Goal: Information Seeking & Learning: Check status

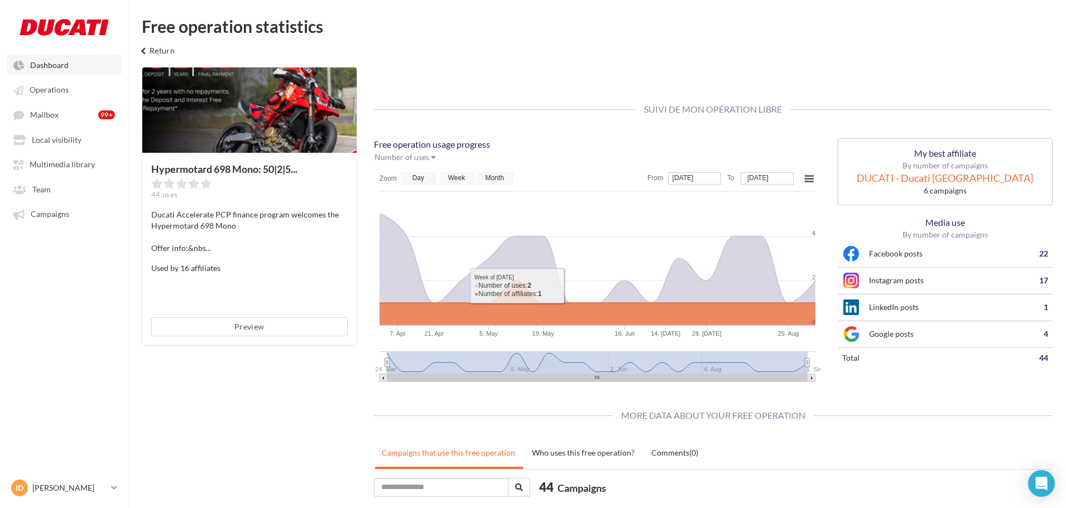
click at [44, 62] on span "Dashboard" at bounding box center [49, 64] width 39 height 9
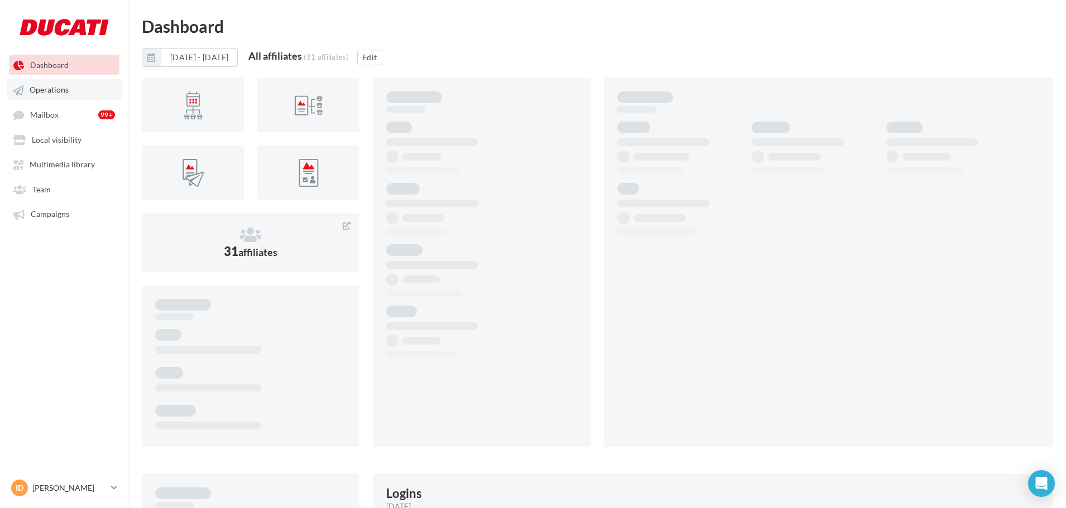
click at [64, 91] on span "Operations" at bounding box center [49, 89] width 39 height 9
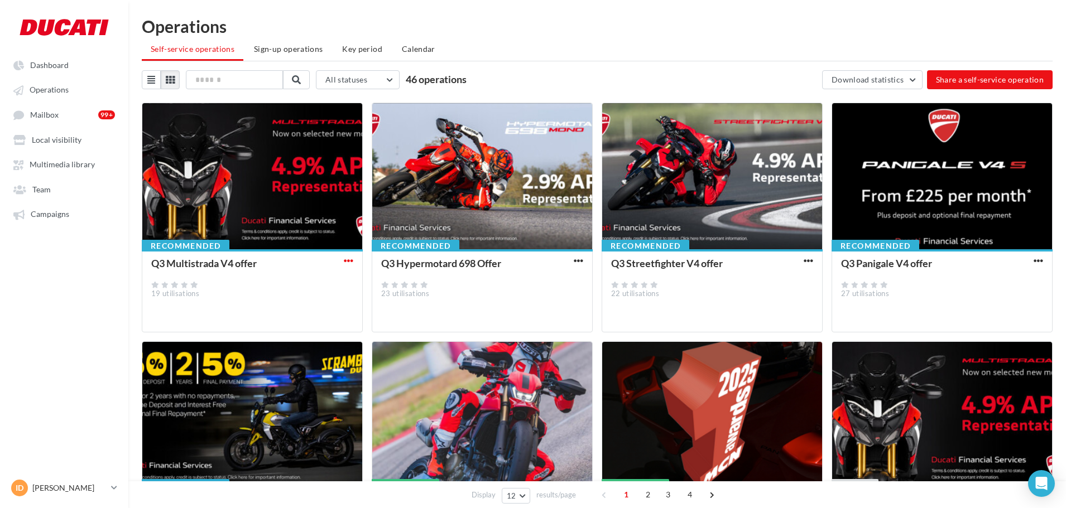
click at [349, 261] on span "button" at bounding box center [348, 260] width 9 height 9
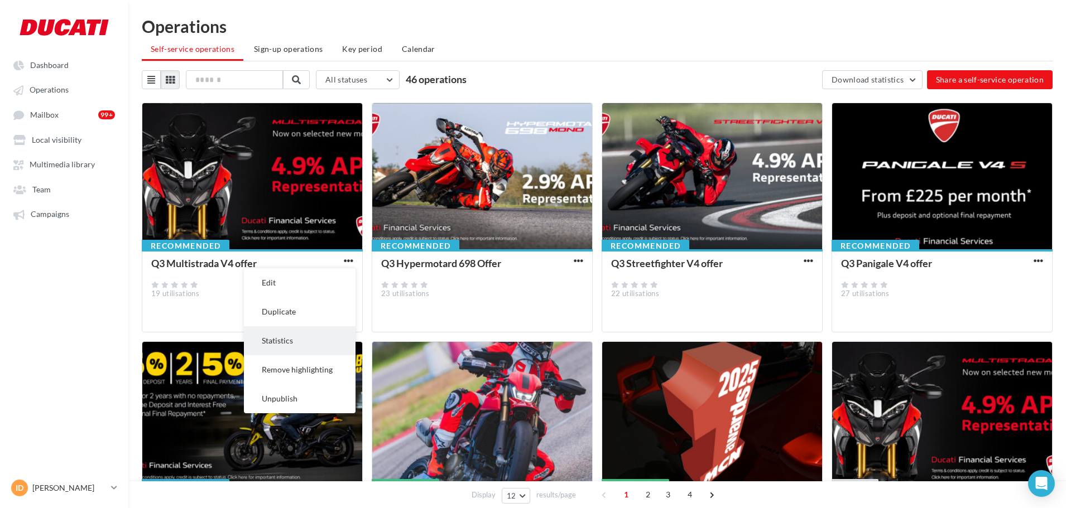
click at [309, 335] on button "Statistics" at bounding box center [300, 340] width 112 height 29
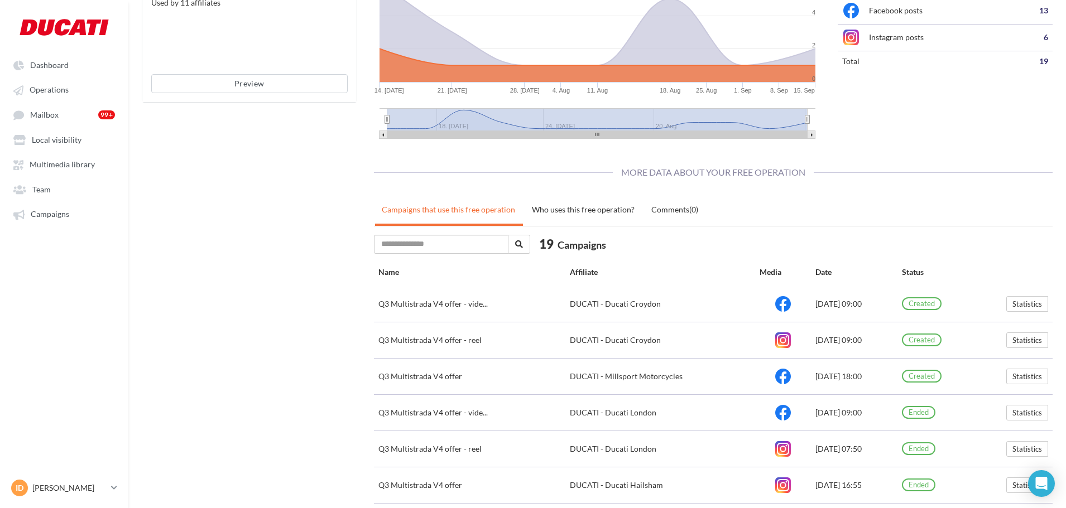
scroll to position [315, 0]
